Goal: Navigation & Orientation: Find specific page/section

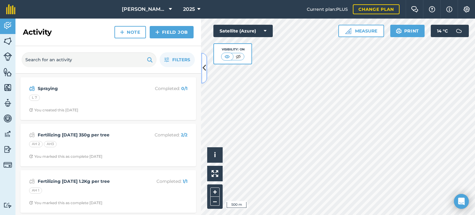
click at [202, 66] on icon at bounding box center [203, 68] width 3 height 11
